Goal: Information Seeking & Learning: Learn about a topic

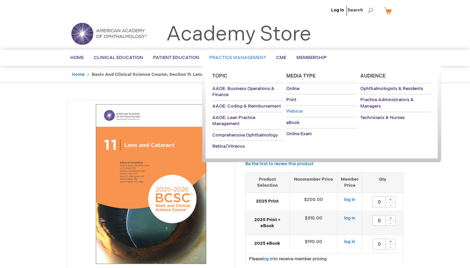
click at [296, 108] on span "Webinar" at bounding box center [295, 110] width 17 height 5
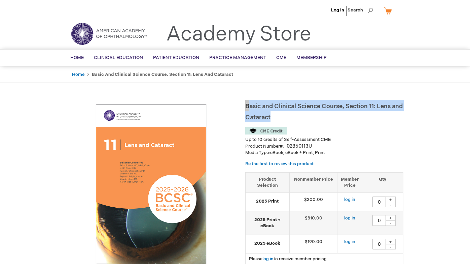
click at [388, 138] on li "Up to 10 credits of Self-Assessment CME" at bounding box center [324, 139] width 158 height 6
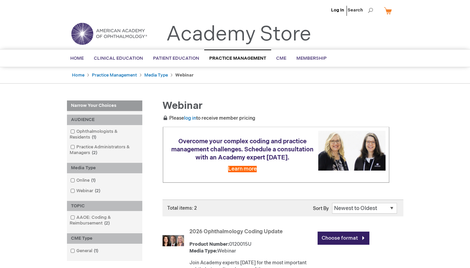
click at [184, 98] on div "Log In Search My Cart CLOSE RECENTLY ADDED ITEM(S) Close There are no items in …" at bounding box center [235, 234] width 470 height 469
